Goal: Task Accomplishment & Management: Manage account settings

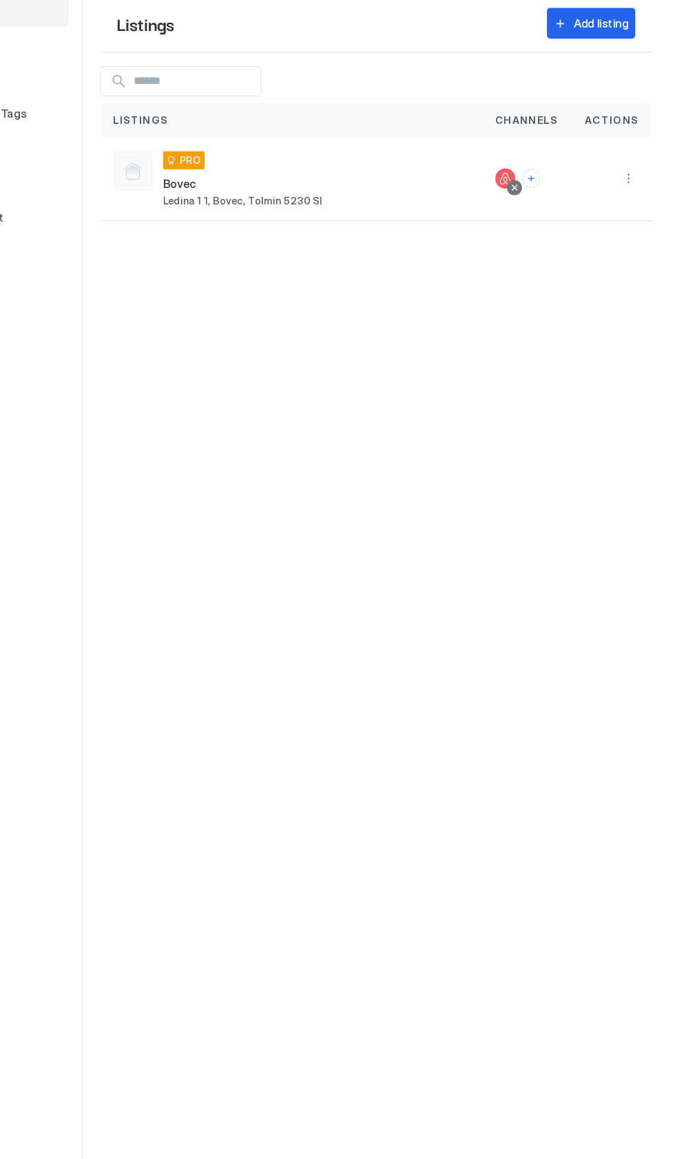
click at [638, 222] on button "More options" at bounding box center [636, 223] width 17 height 17
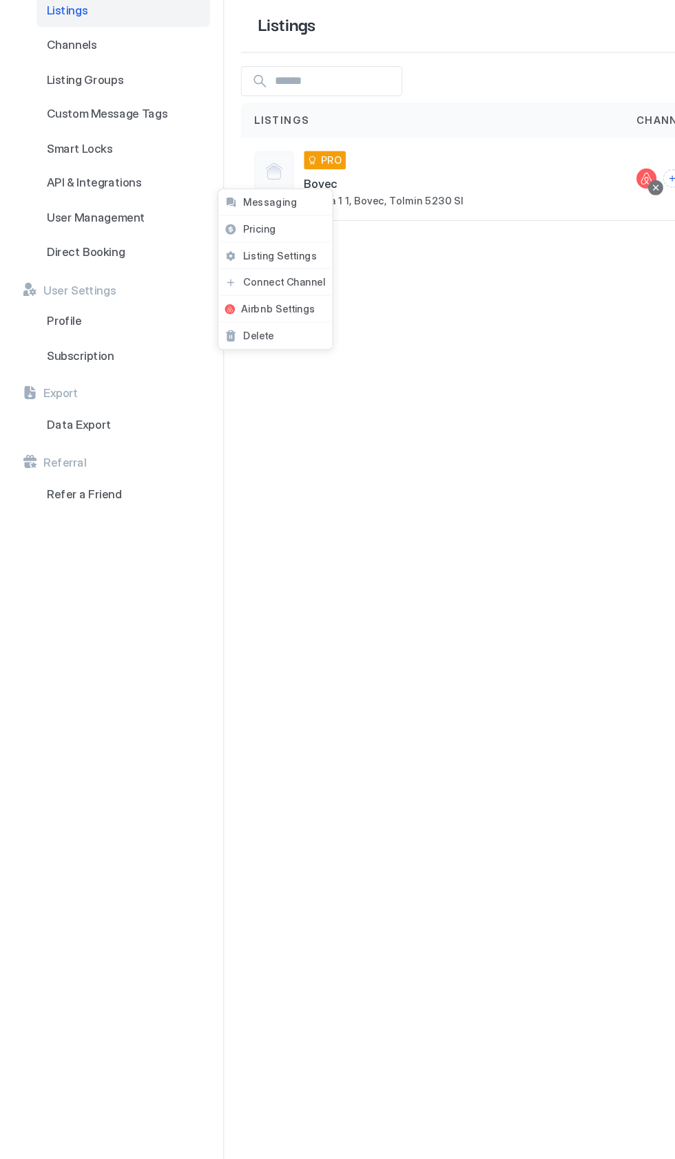
click at [209, 285] on span "Listing Settings" at bounding box center [231, 287] width 61 height 10
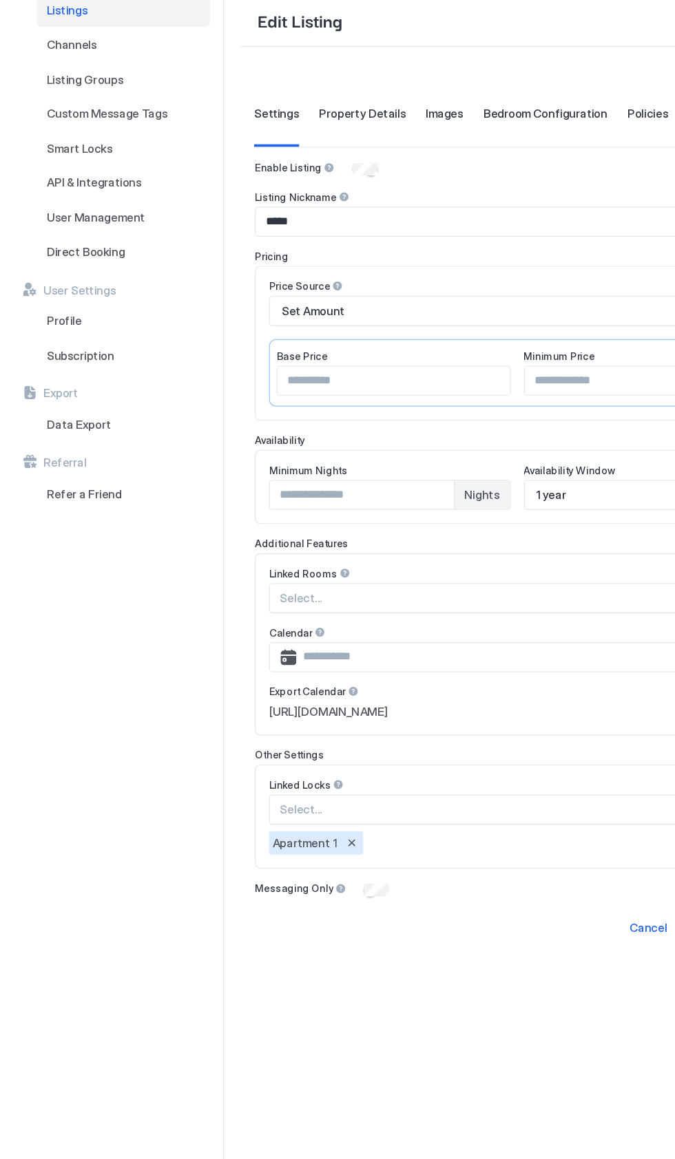
click at [122, 204] on div "Smart Locks" at bounding box center [101, 198] width 143 height 29
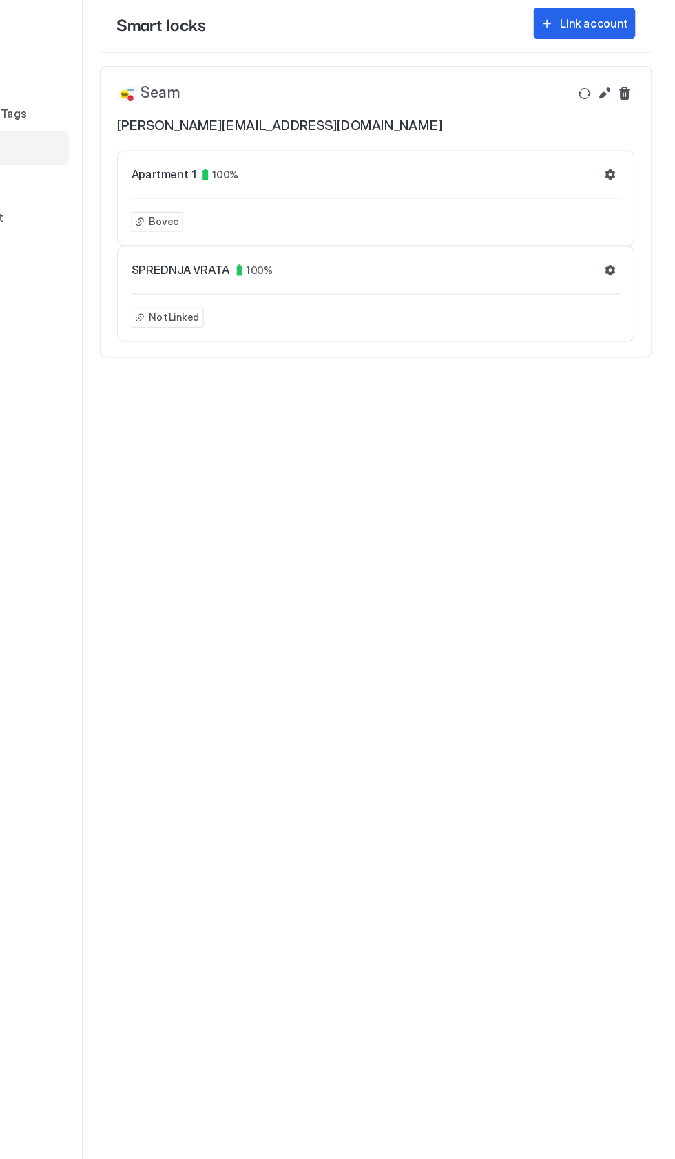
click at [622, 215] on button "Settings" at bounding box center [621, 220] width 17 height 17
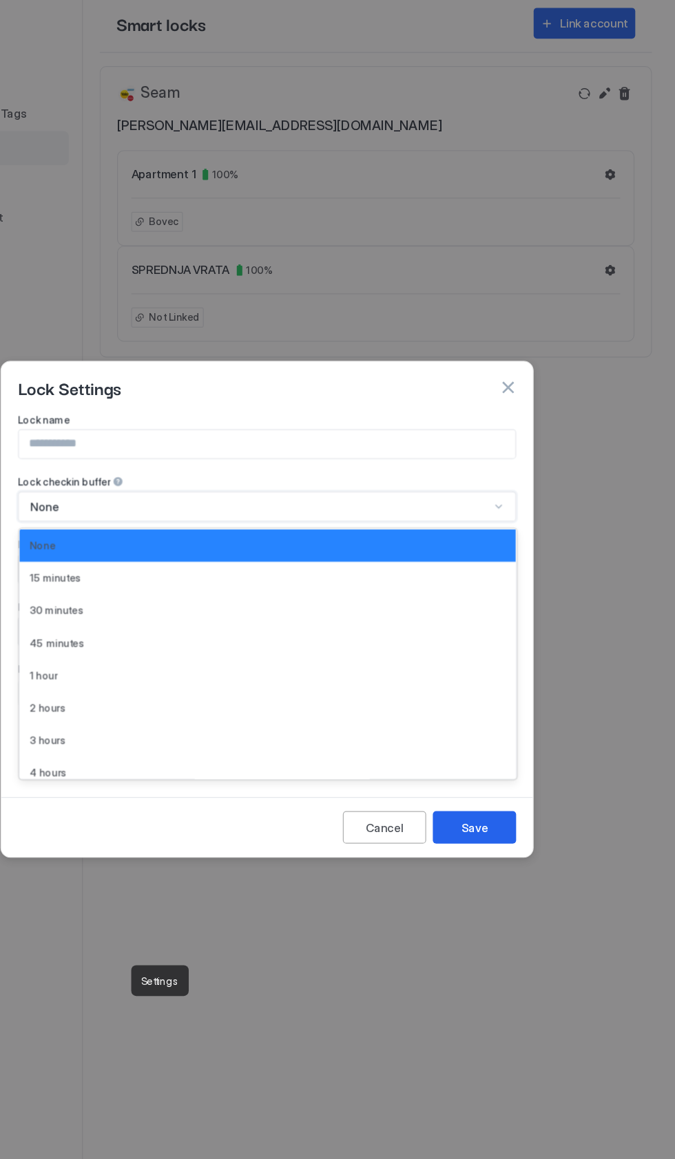
click at [474, 504] on div "None" at bounding box center [337, 495] width 412 height 25
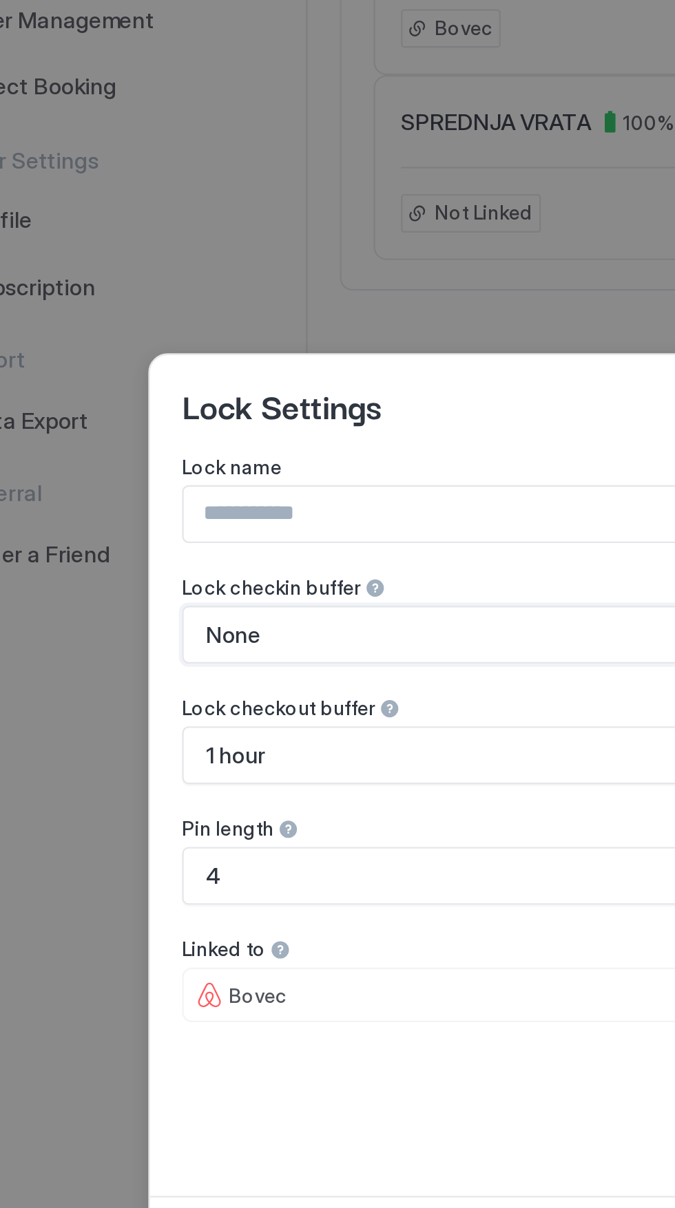
click at [235, 478] on input "Input Field" at bounding box center [337, 467] width 410 height 23
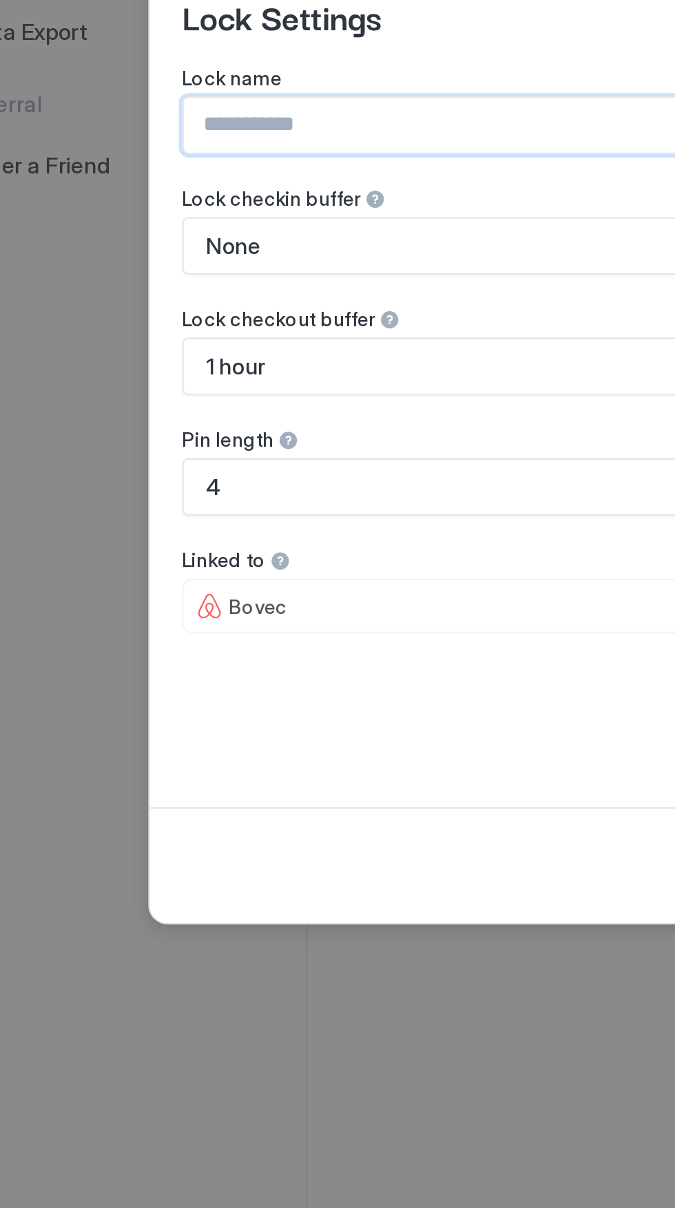
click at [272, 527] on div "None" at bounding box center [337, 519] width 412 height 25
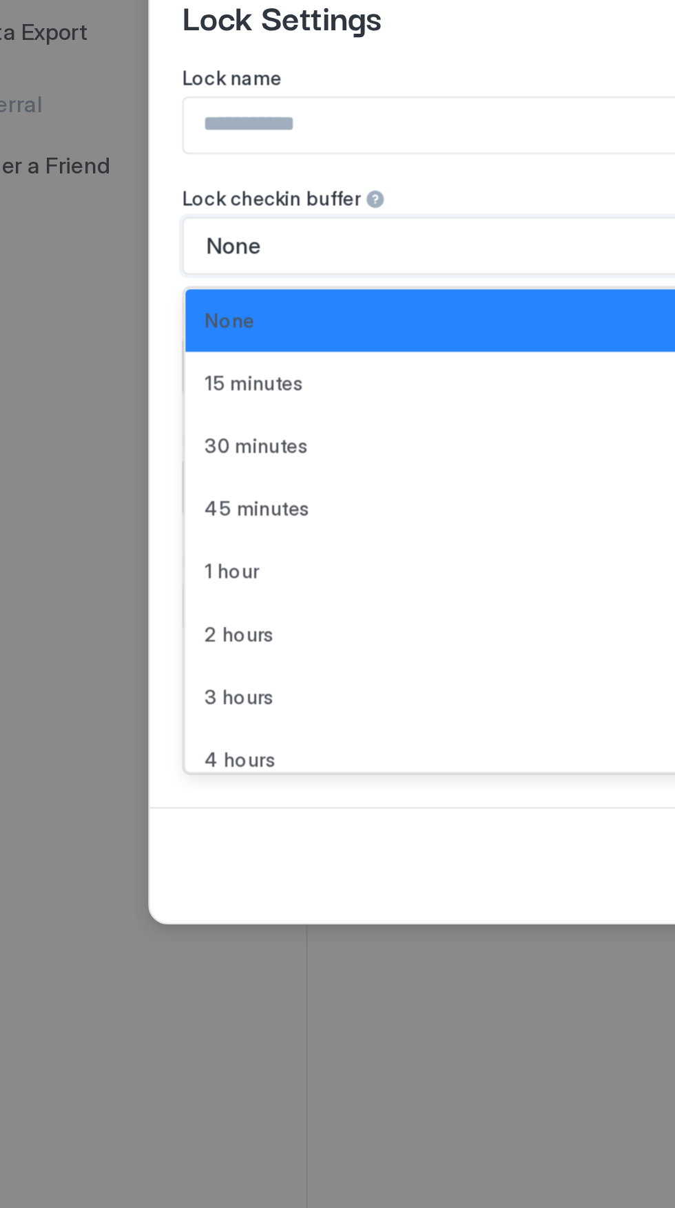
click at [275, 520] on div "None" at bounding box center [331, 519] width 379 height 12
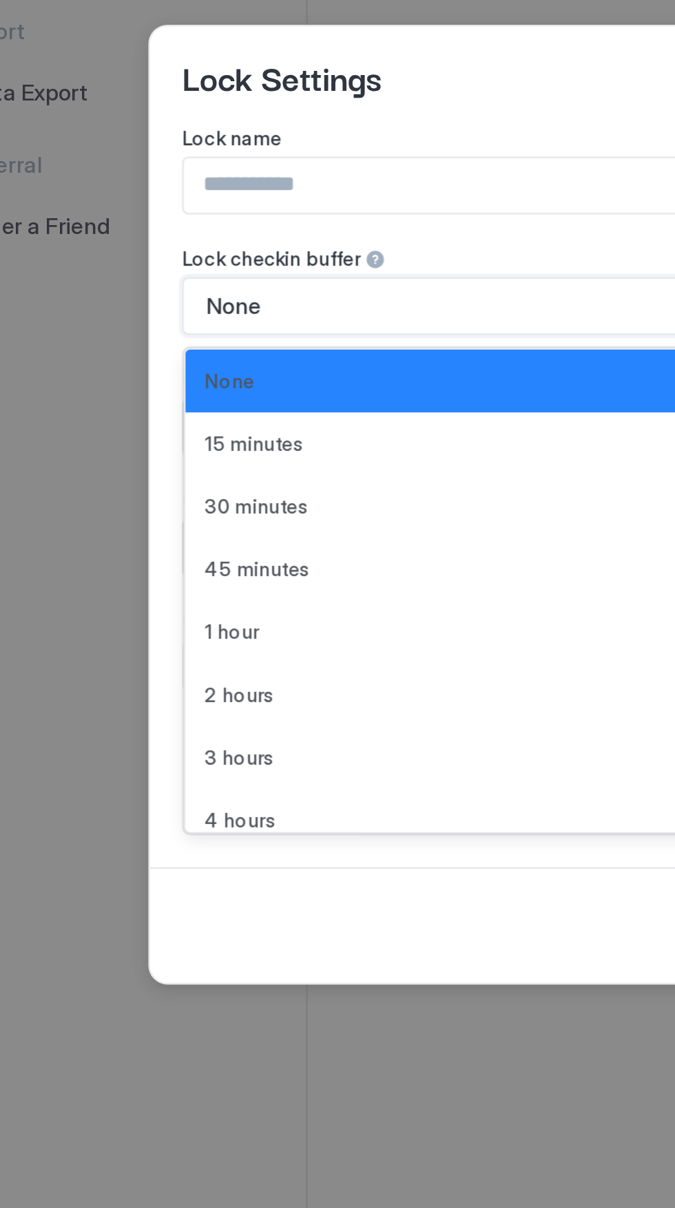
click at [222, 608] on div "30 minutes" at bounding box center [338, 605] width 394 height 10
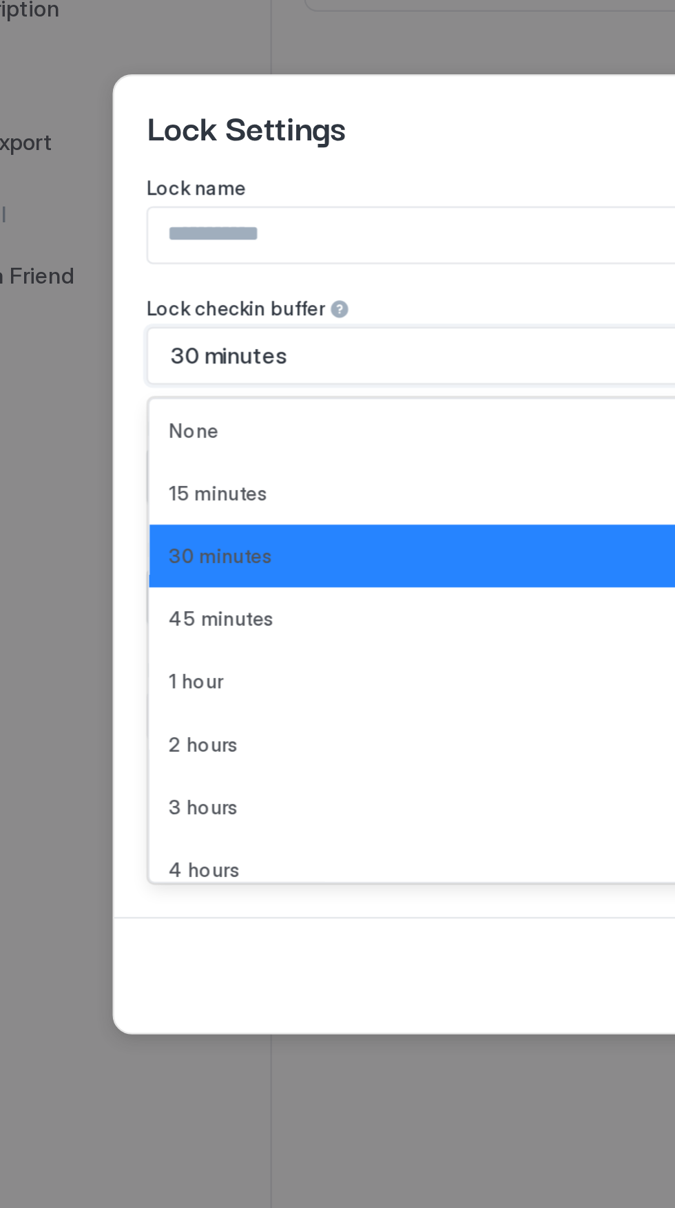
click at [218, 584] on div "15 minutes" at bounding box center [338, 577] width 410 height 27
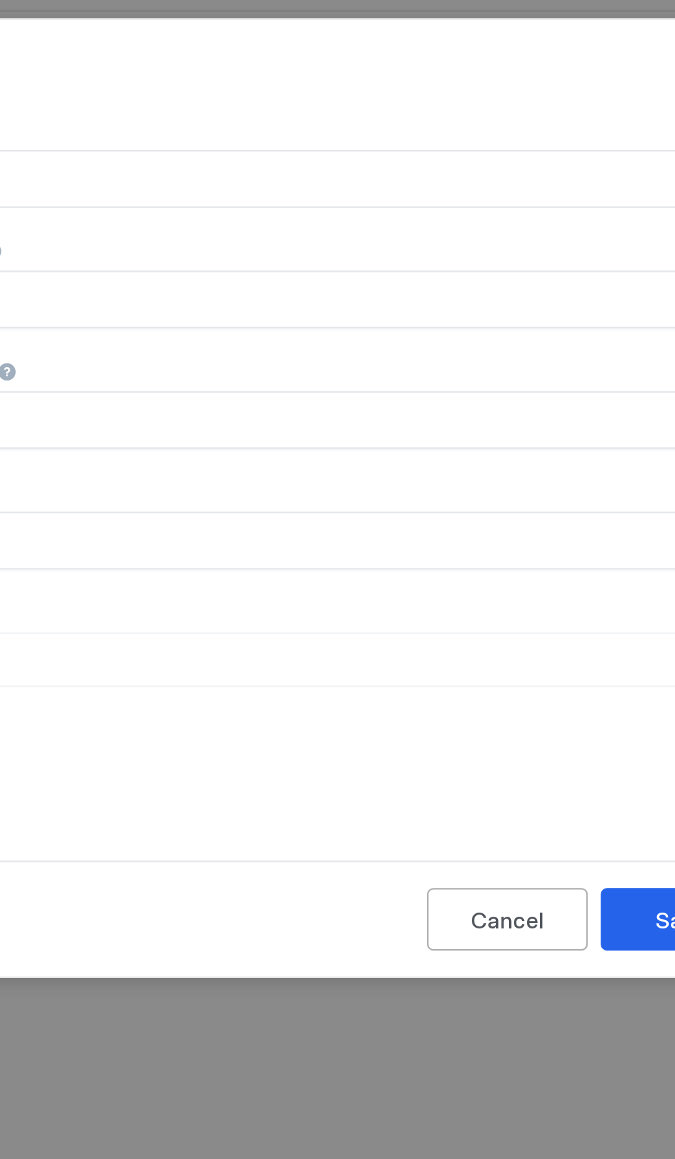
click at [490, 767] on button "Save" at bounding box center [508, 760] width 69 height 27
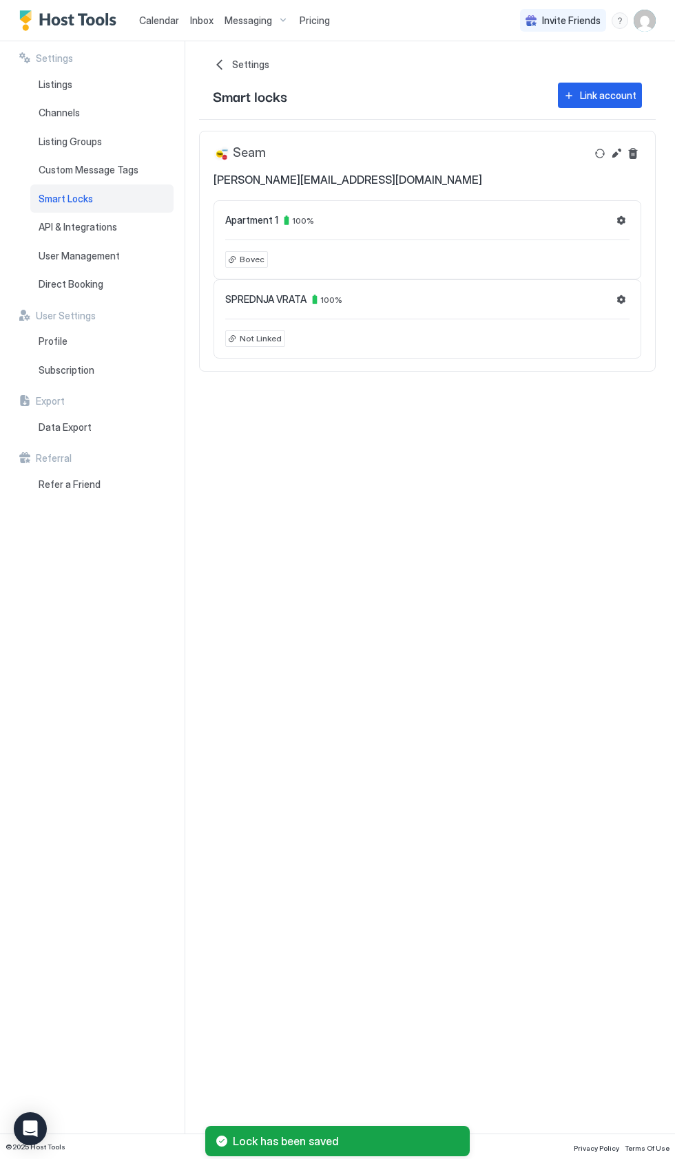
click at [644, 20] on img "User profile" at bounding box center [644, 21] width 22 height 22
click at [185, 95] on div "Logout" at bounding box center [182, 100] width 164 height 12
